Goal: Book appointment/travel/reservation

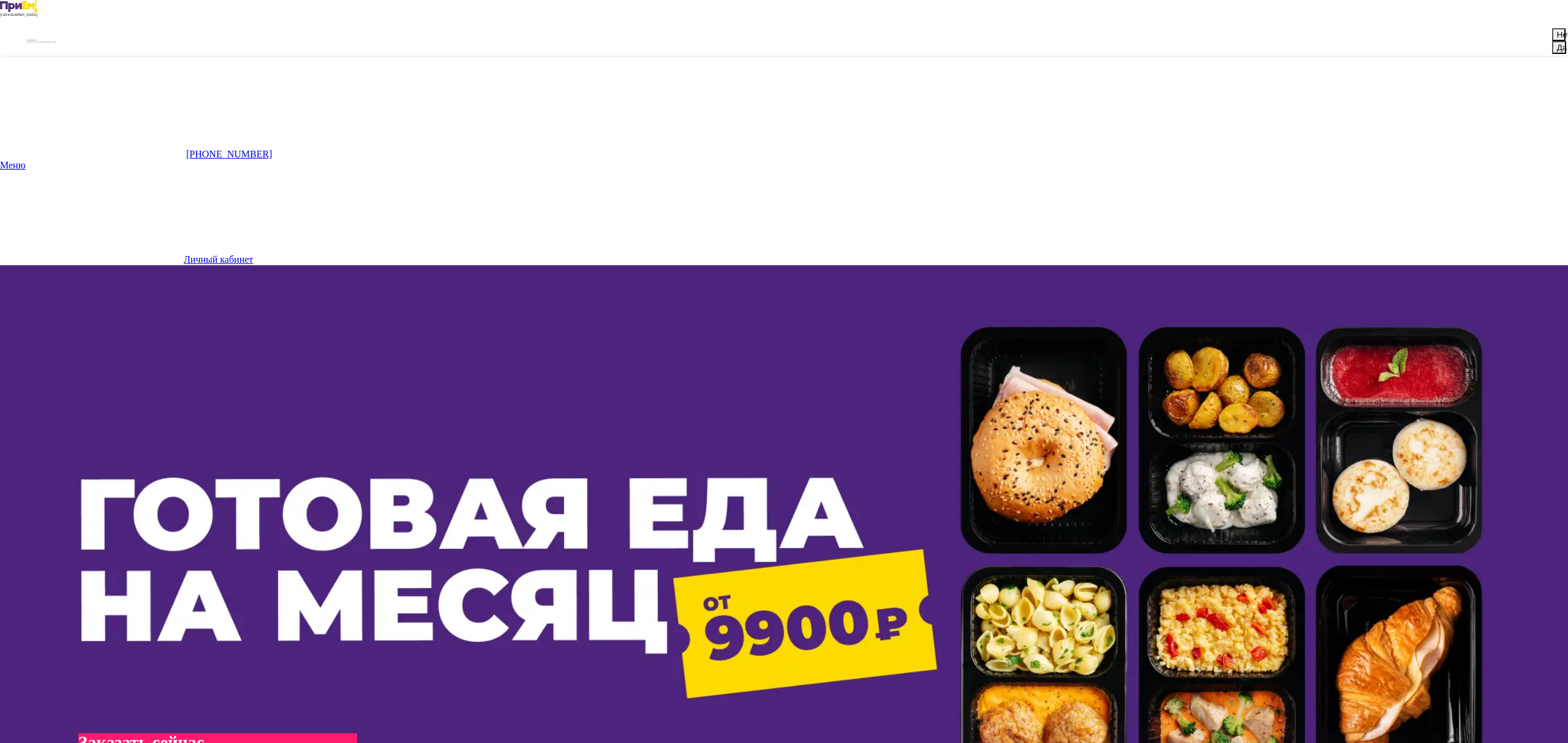
click at [1552, 53] on button "Да" at bounding box center [1559, 47] width 14 height 13
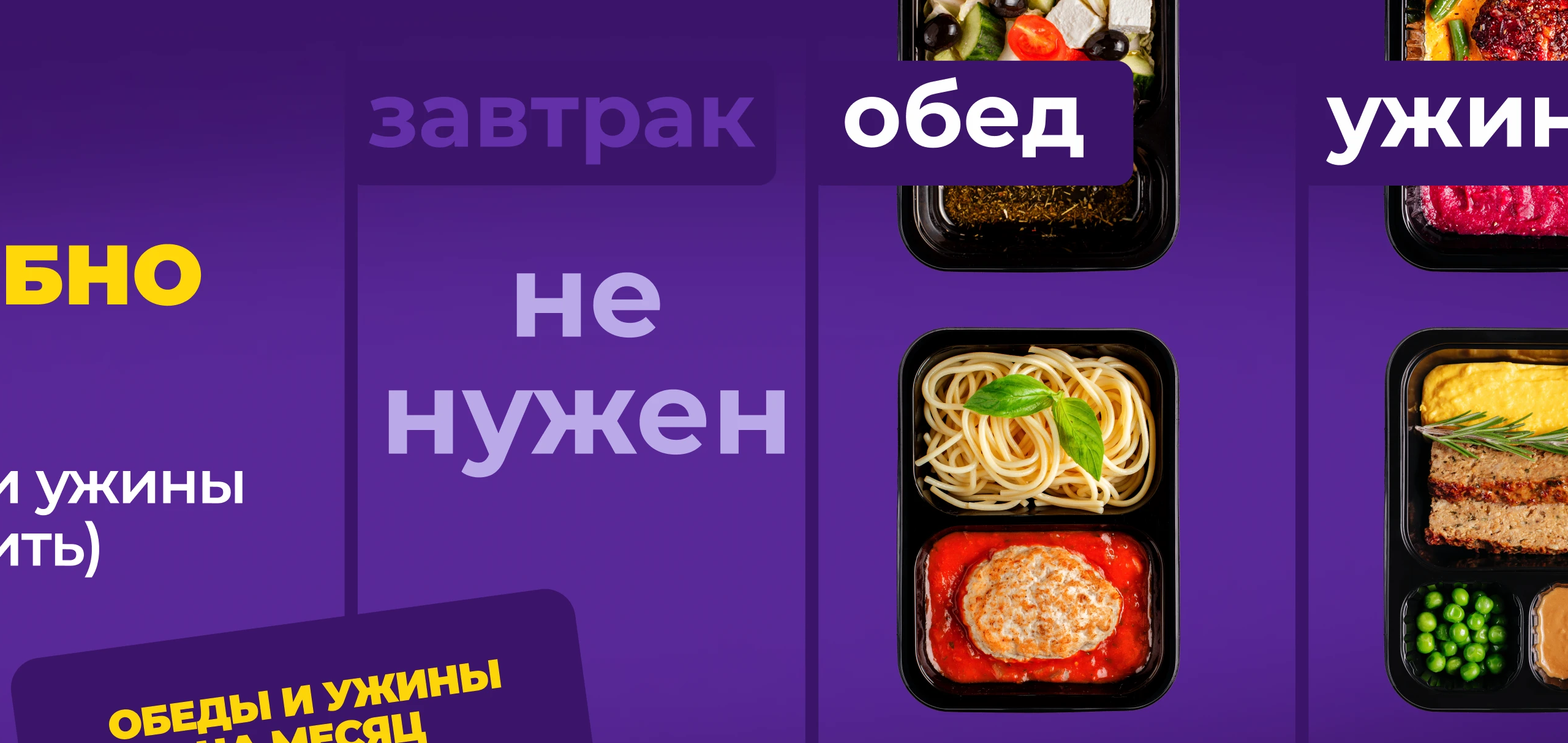
scroll to position [1039, 0]
